Goal: Task Accomplishment & Management: Manage account settings

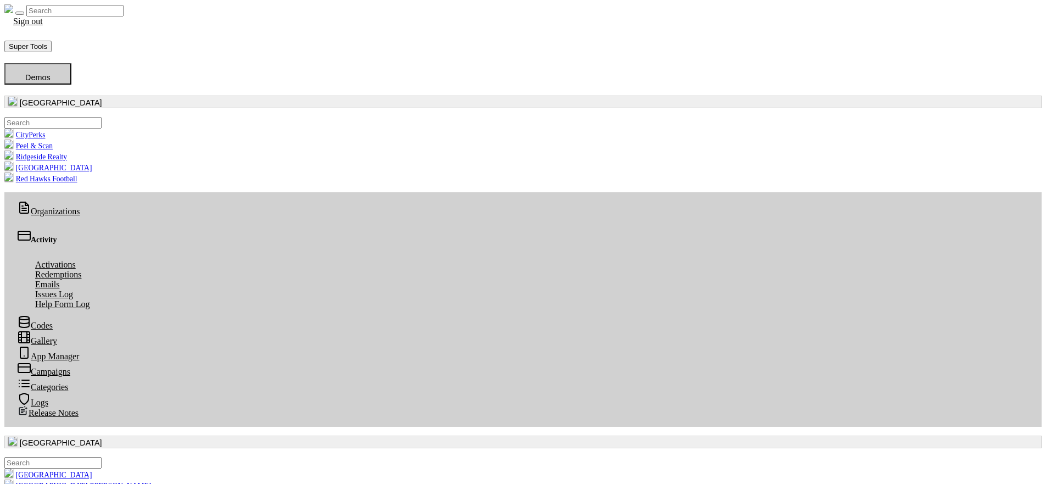
scroll to position [126, 448]
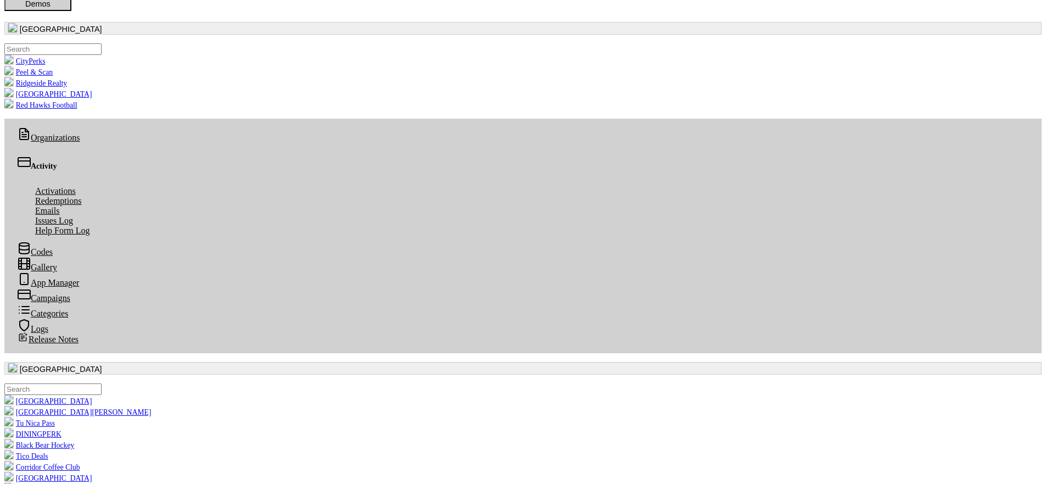
scroll to position [72, 0]
